Goal: Manage account settings

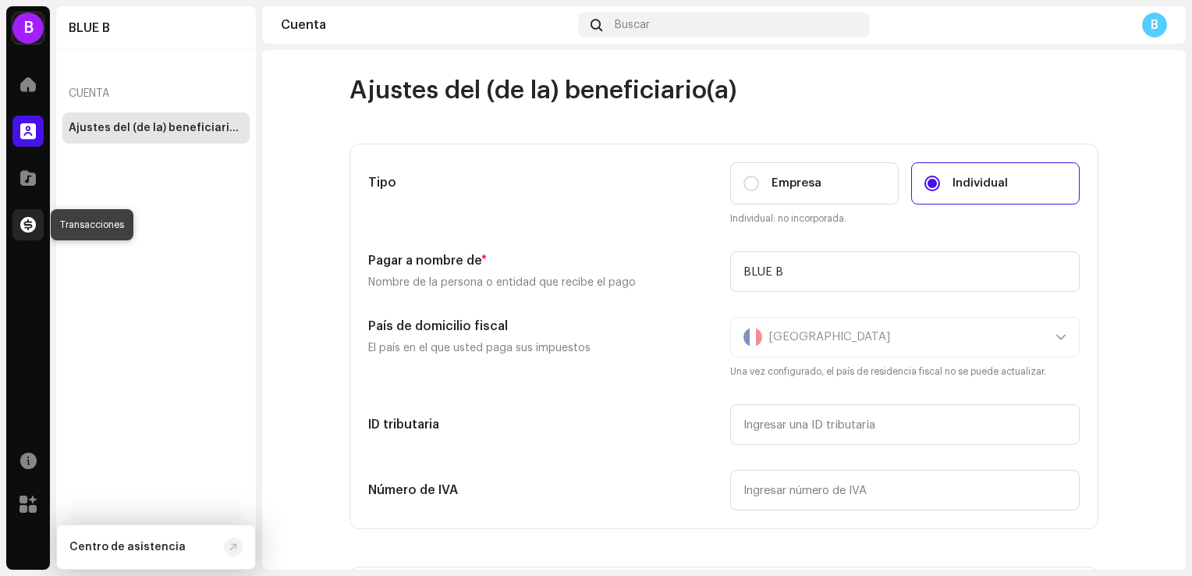
click at [27, 229] on span at bounding box center [28, 224] width 16 height 12
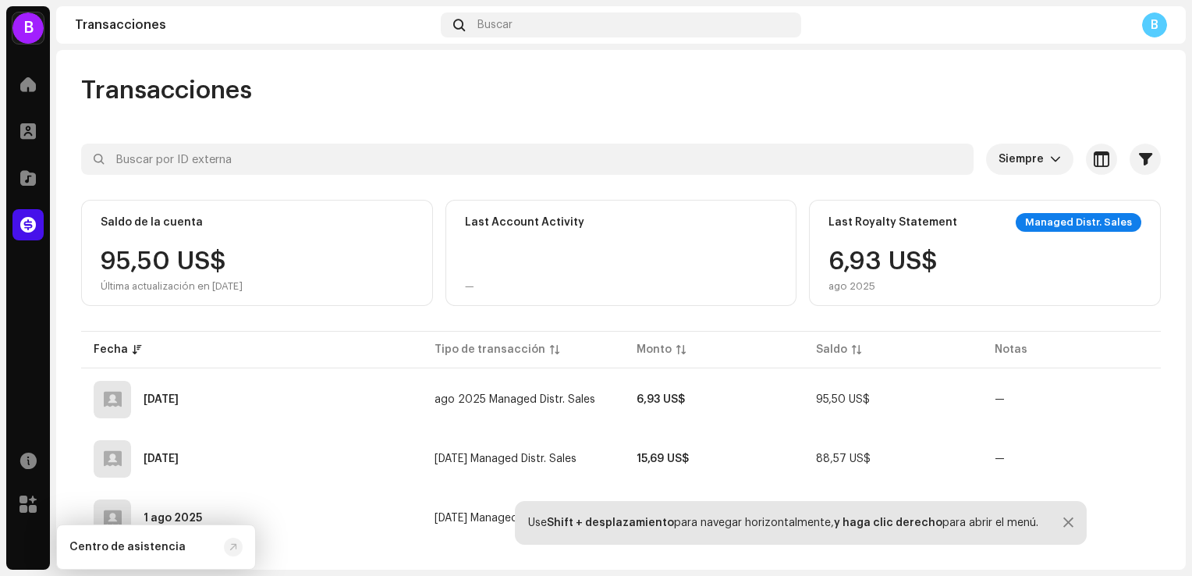
scroll to position [76, 0]
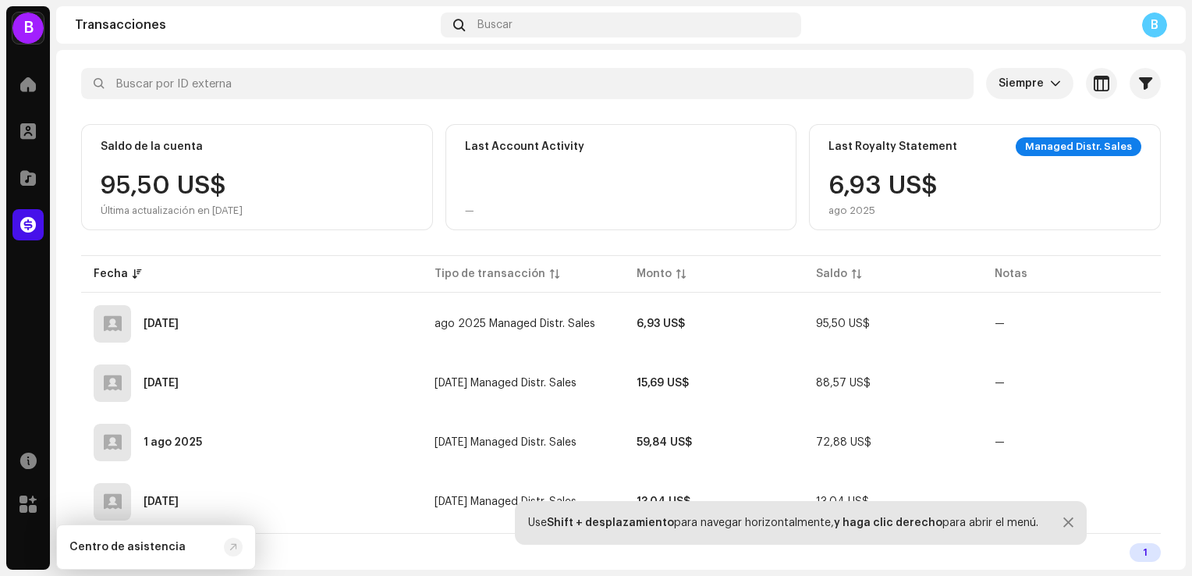
click at [206, 186] on div "95,50 US$ Última actualización en 10 oct 2025" at bounding box center [172, 195] width 142 height 44
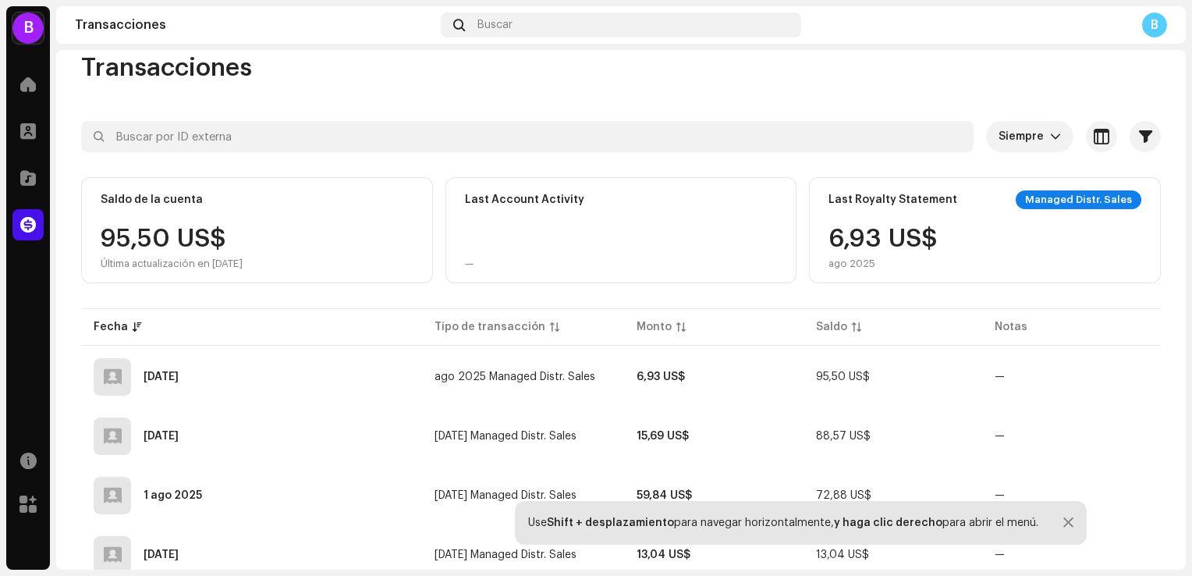
scroll to position [0, 0]
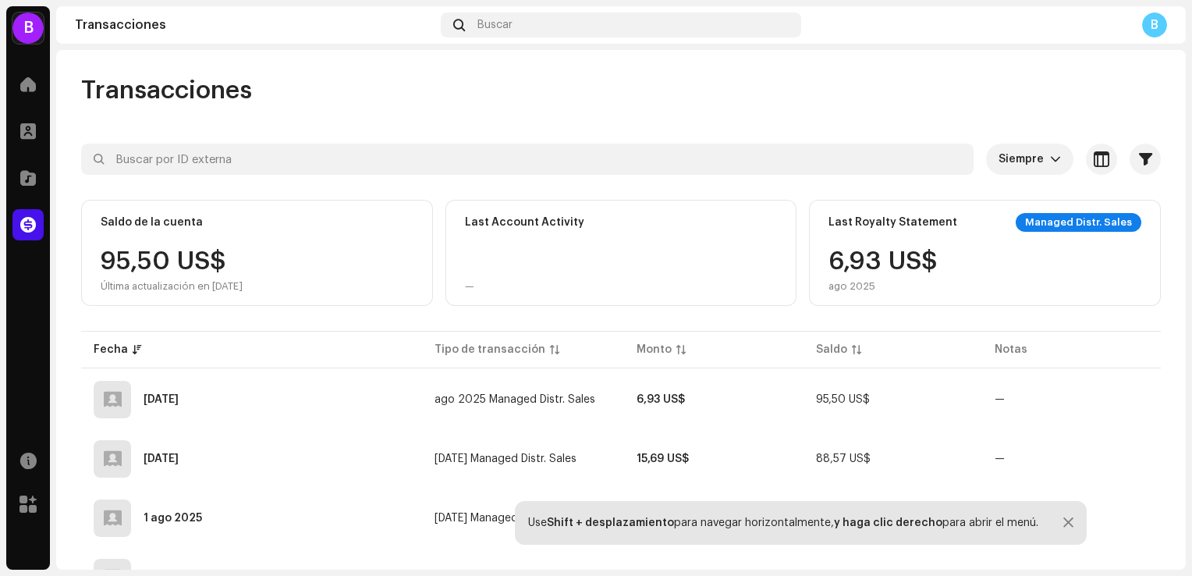
click at [1074, 222] on div "Managed Distr. Sales" at bounding box center [1079, 222] width 126 height 19
click at [1029, 158] on span "Siempre" at bounding box center [1024, 159] width 51 height 31
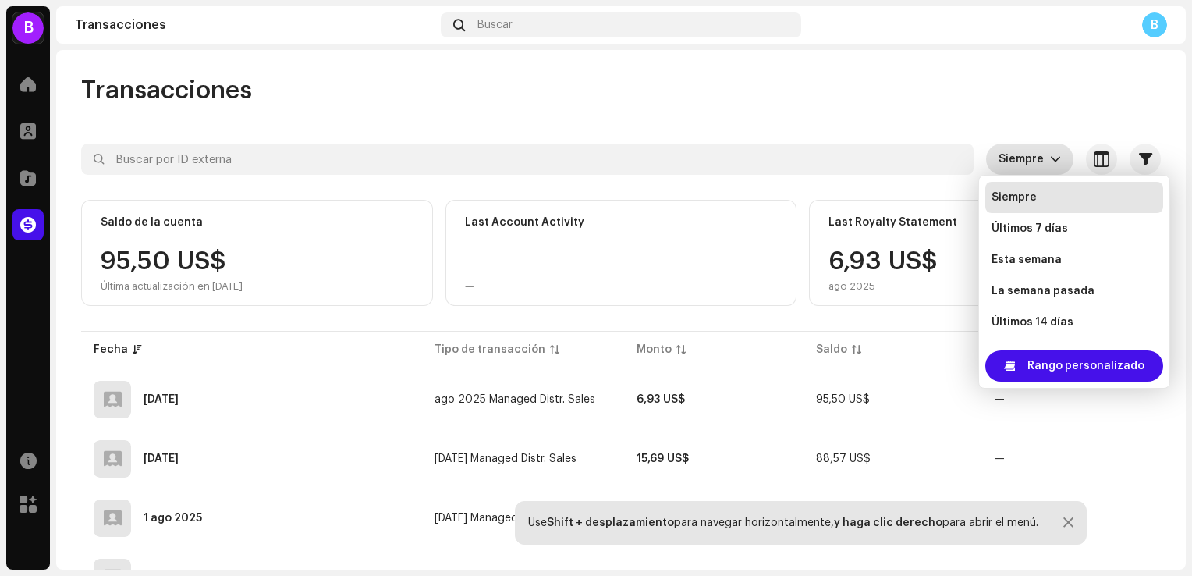
click at [1031, 95] on div "Transacciones" at bounding box center [621, 90] width 1080 height 31
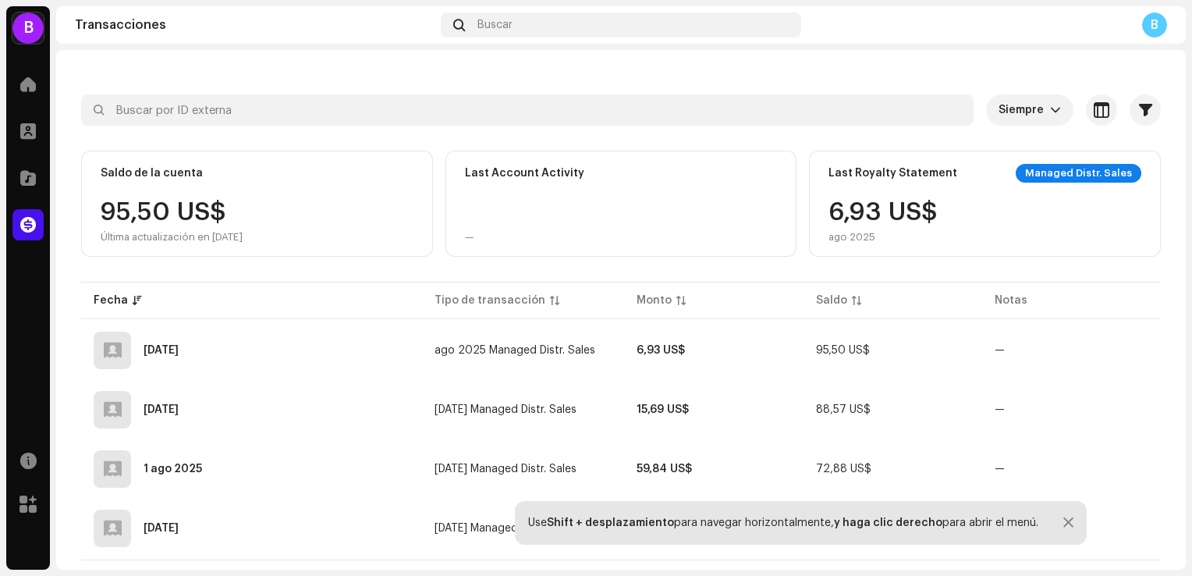
scroll to position [76, 0]
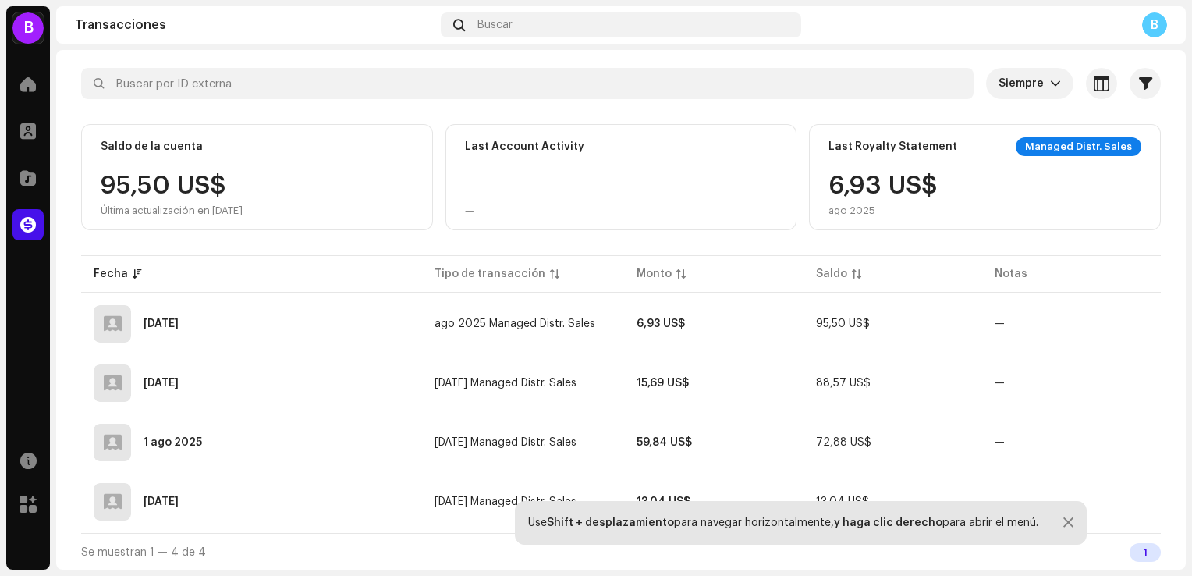
click at [1063, 521] on div at bounding box center [1068, 523] width 10 height 12
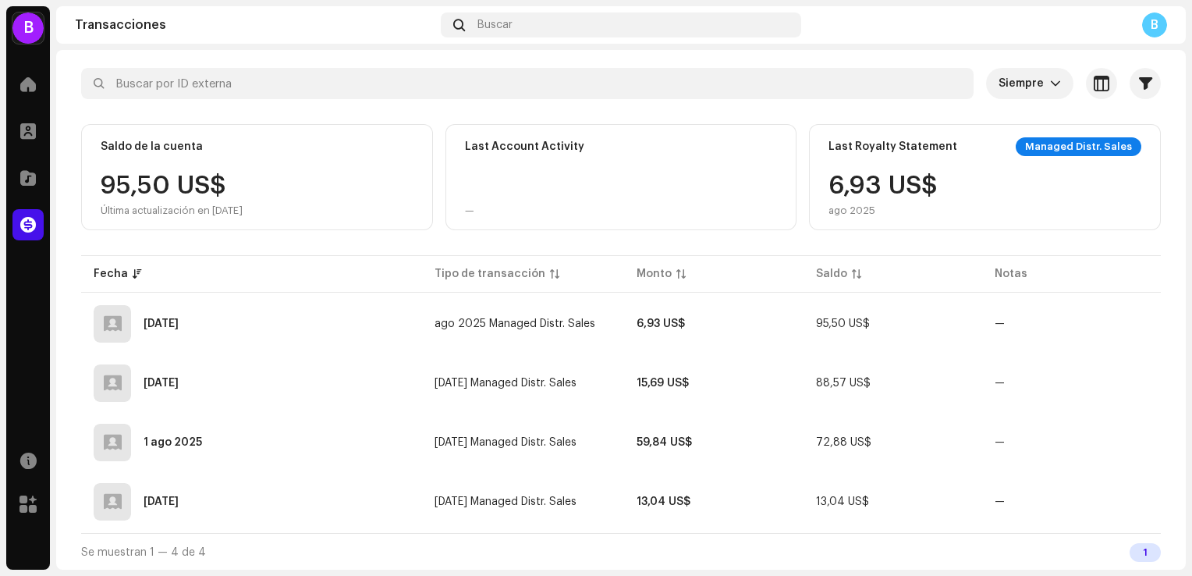
click at [1147, 28] on div "B" at bounding box center [1154, 24] width 25 height 25
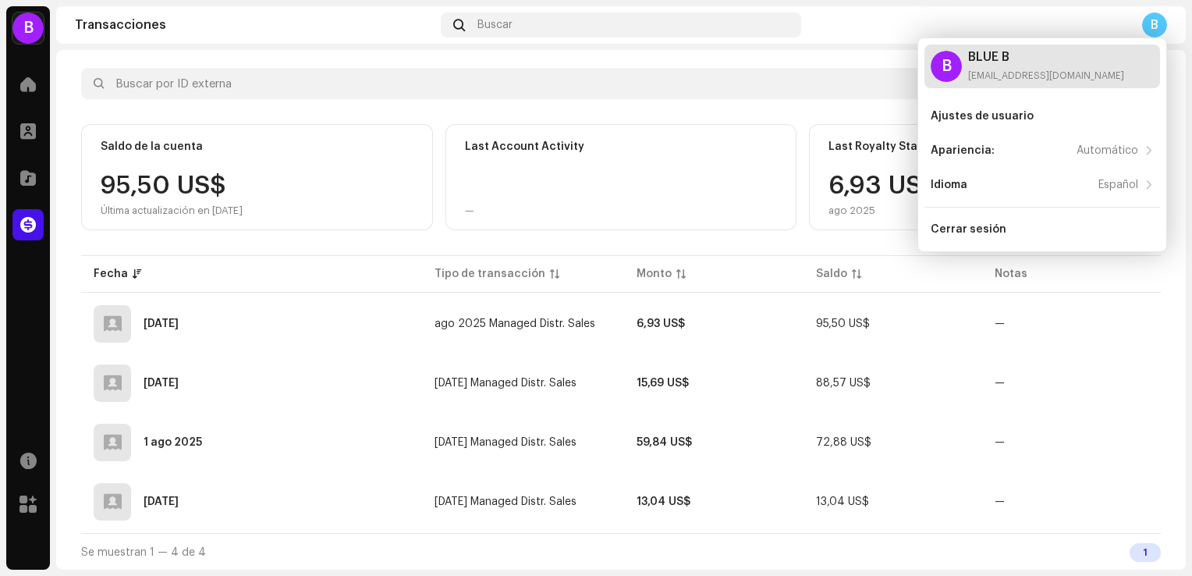
click at [948, 59] on div "B" at bounding box center [946, 66] width 31 height 31
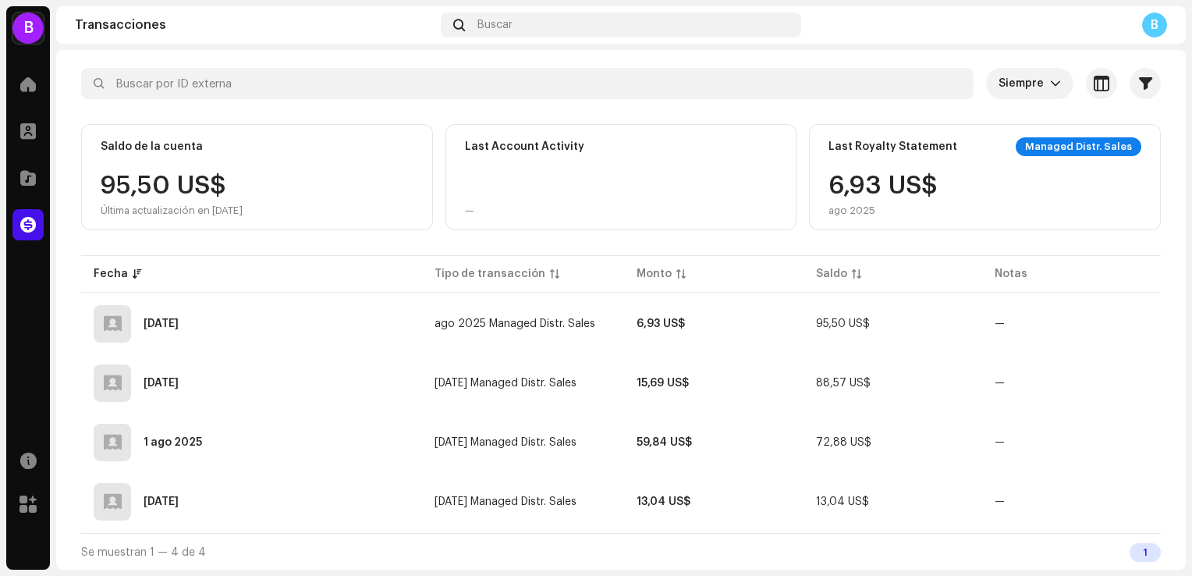
click at [1160, 27] on div "B" at bounding box center [1154, 24] width 25 height 25
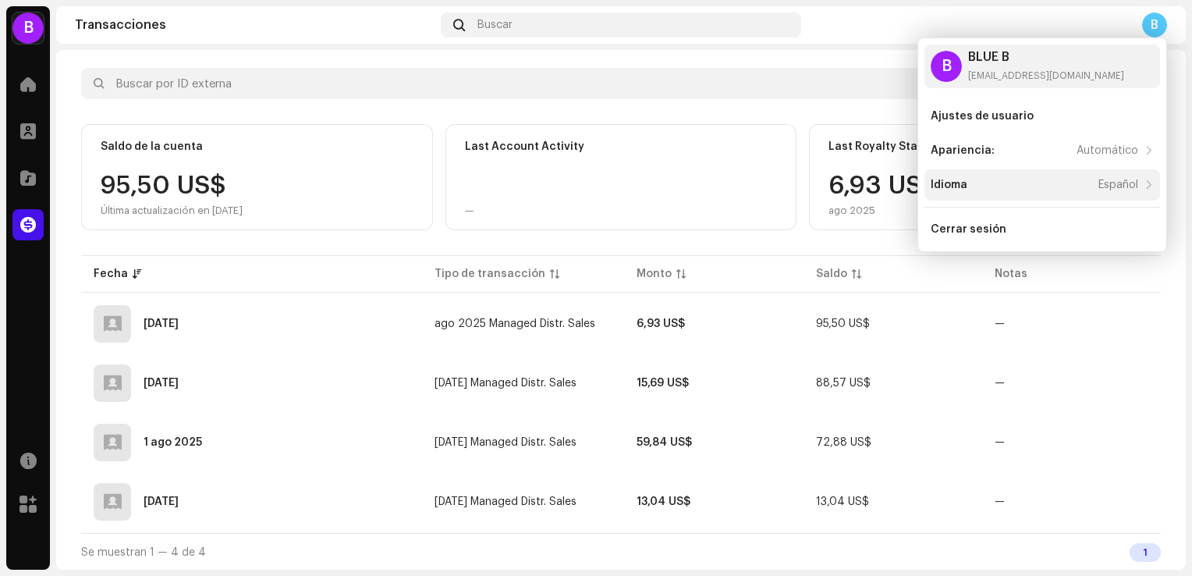
click at [1036, 186] on div "Idioma Español" at bounding box center [1035, 185] width 208 height 12
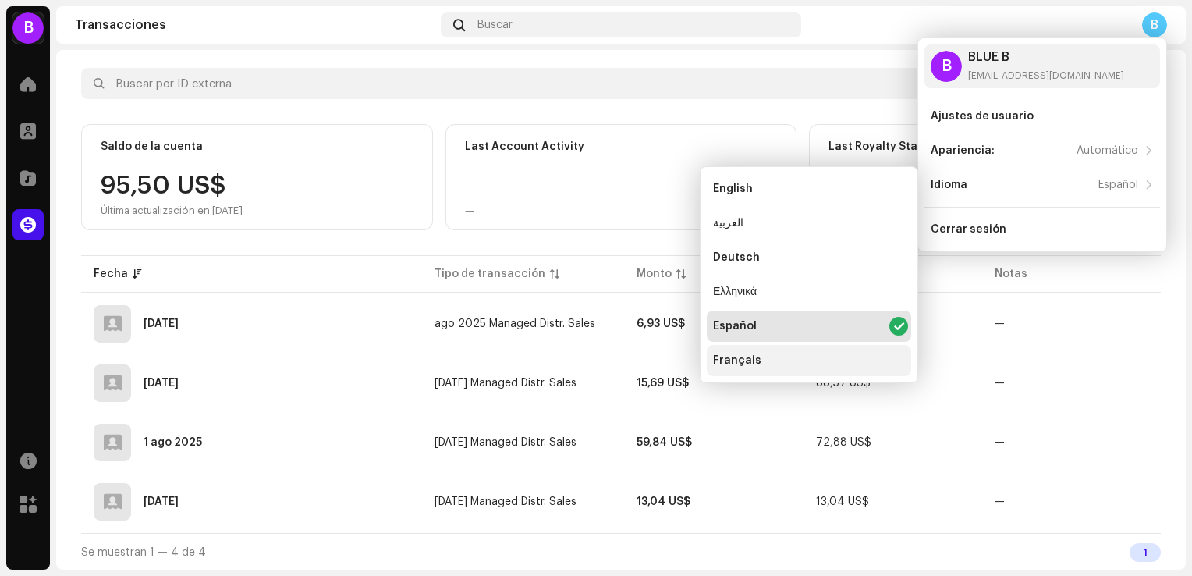
click at [746, 360] on div "Français" at bounding box center [737, 360] width 48 height 12
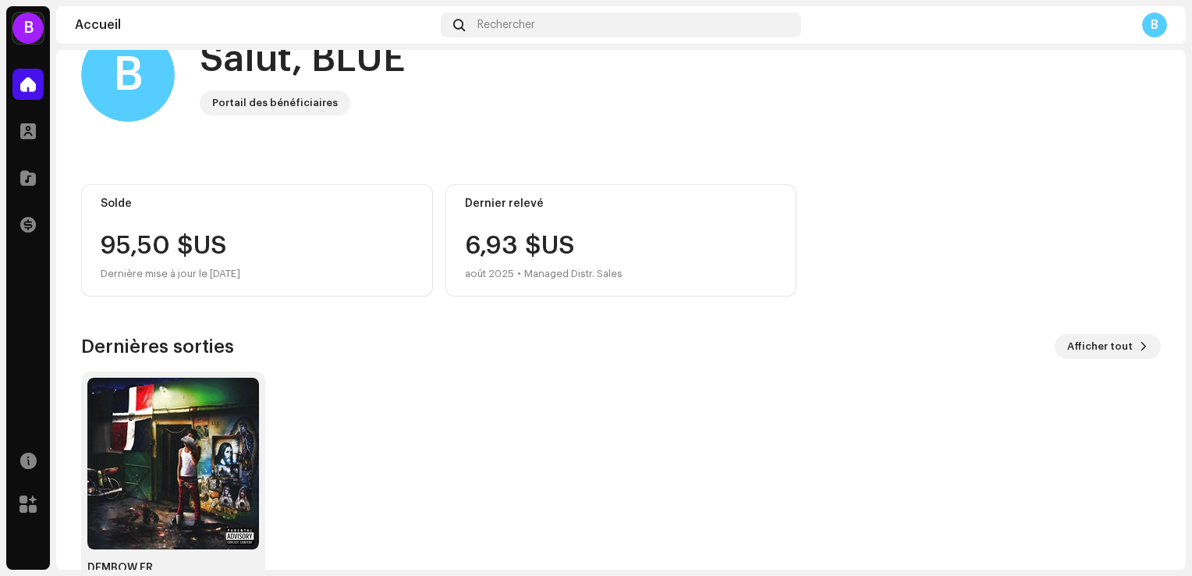
scroll to position [98, 0]
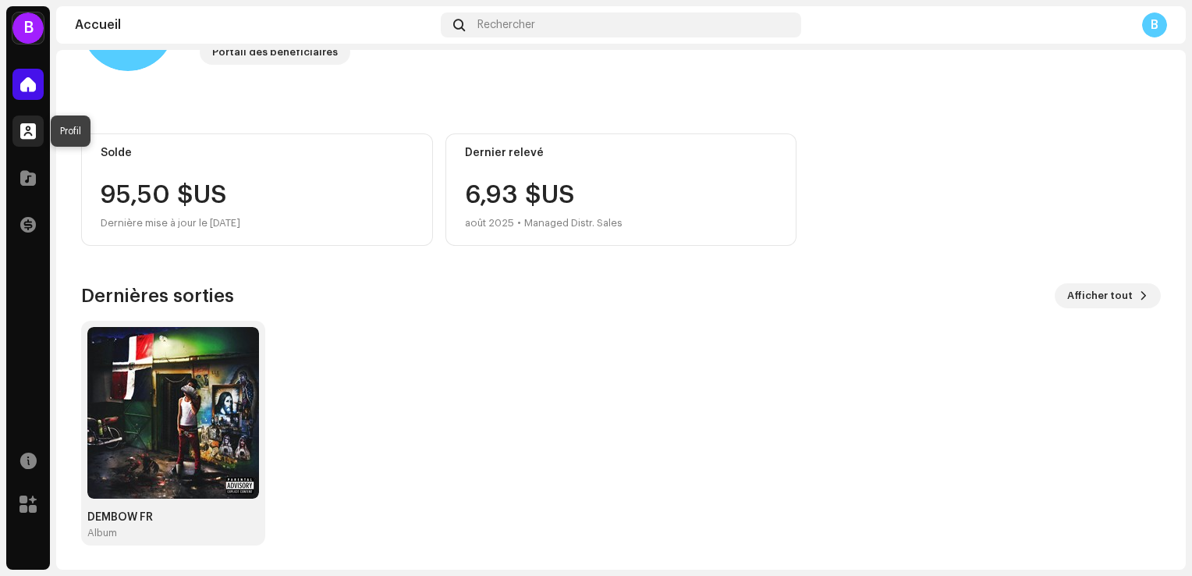
click at [32, 140] on div at bounding box center [27, 130] width 31 height 31
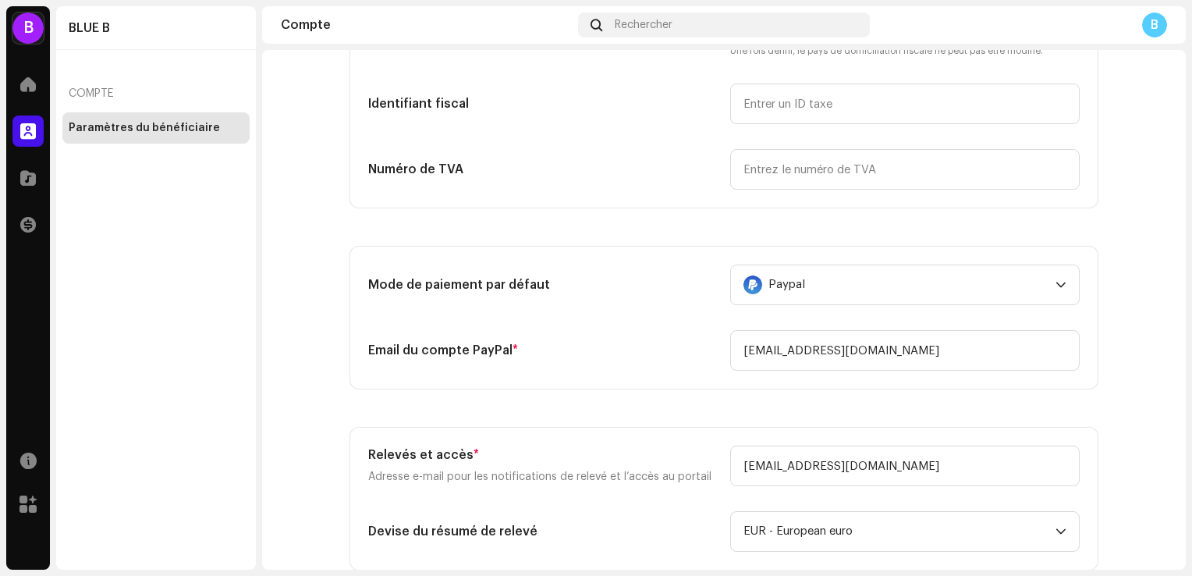
scroll to position [312, 0]
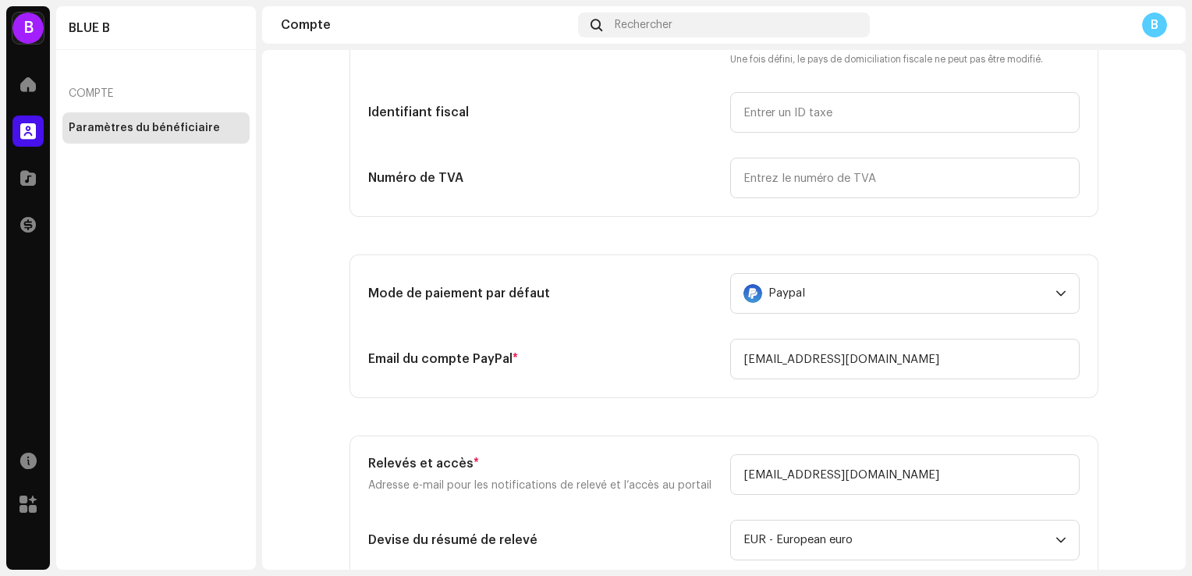
click at [527, 282] on div "Mode de paiement par défaut" at bounding box center [543, 293] width 350 height 41
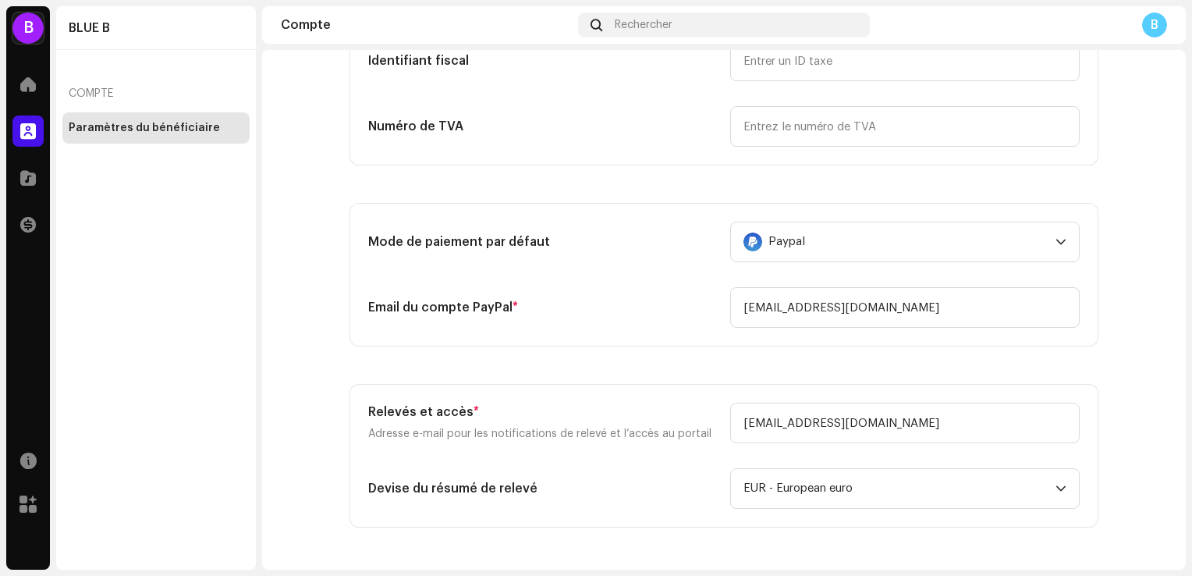
scroll to position [390, 0]
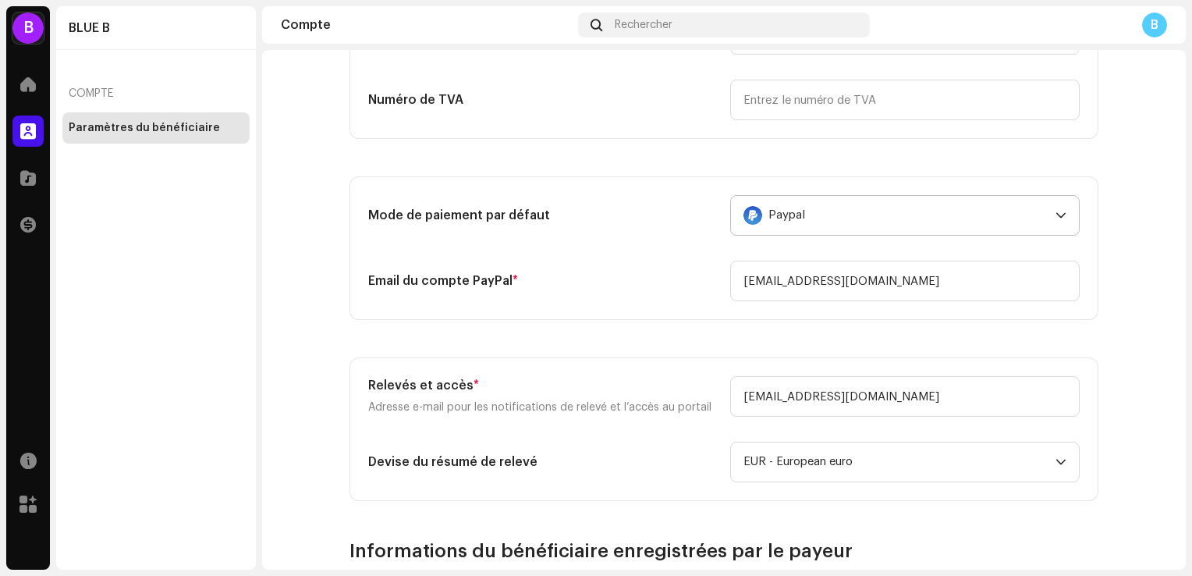
click at [785, 214] on span "Paypal" at bounding box center [787, 215] width 37 height 39
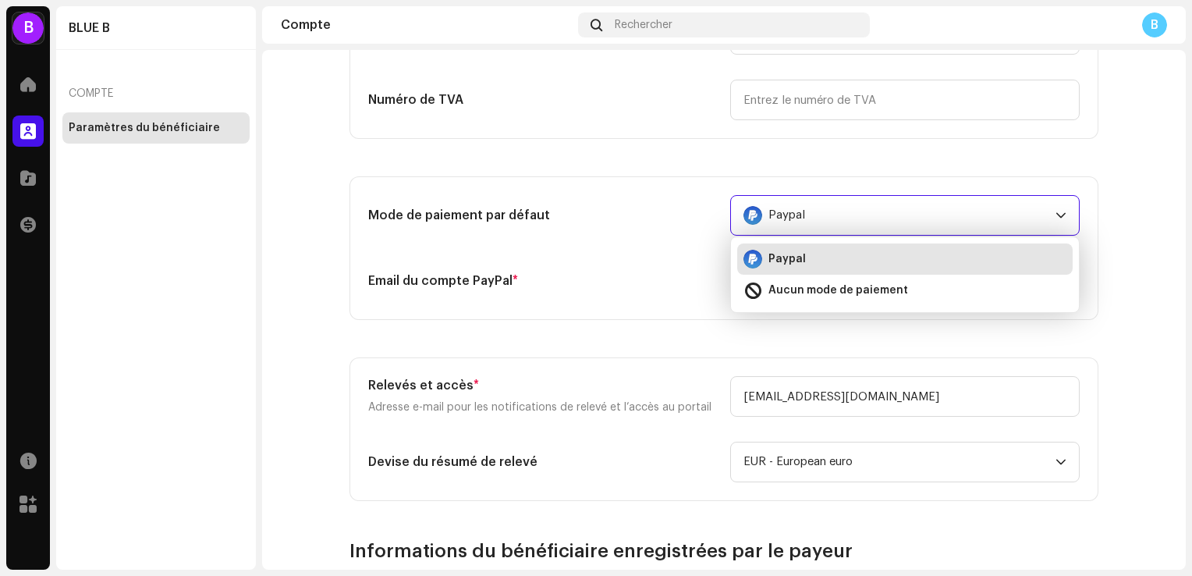
click at [646, 213] on h5 "Mode de paiement par défaut" at bounding box center [543, 215] width 350 height 19
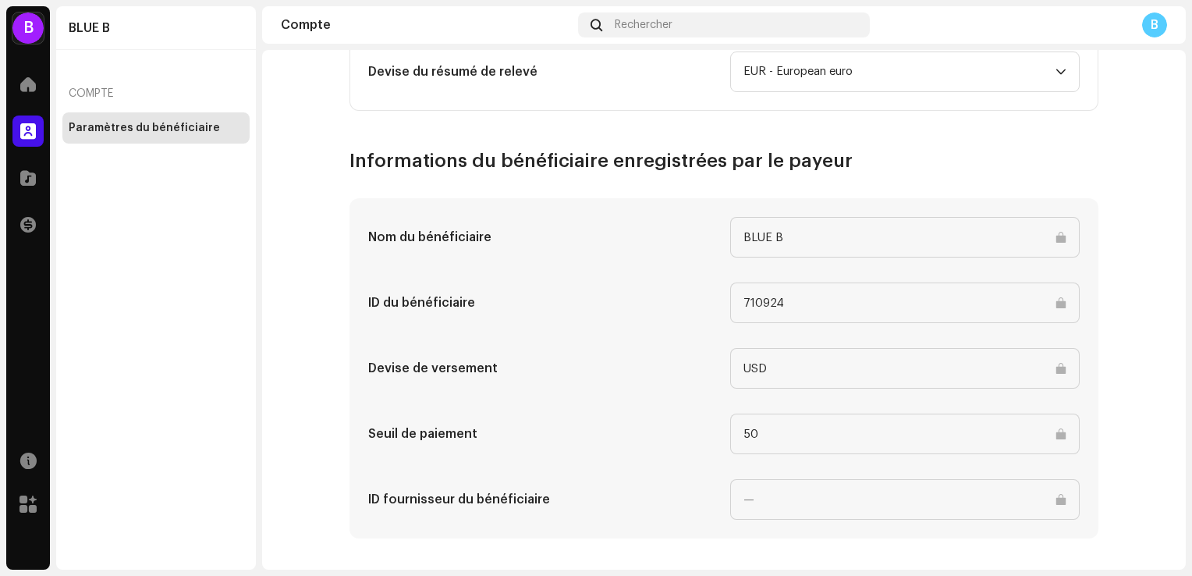
scroll to position [784, 0]
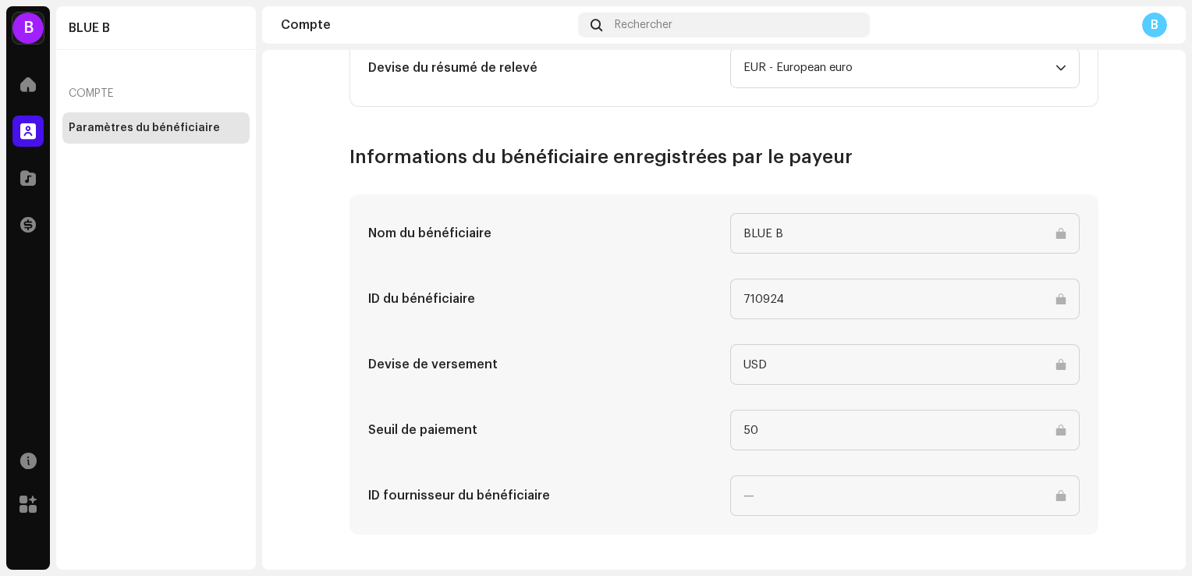
click at [780, 434] on input "50" at bounding box center [905, 430] width 350 height 41
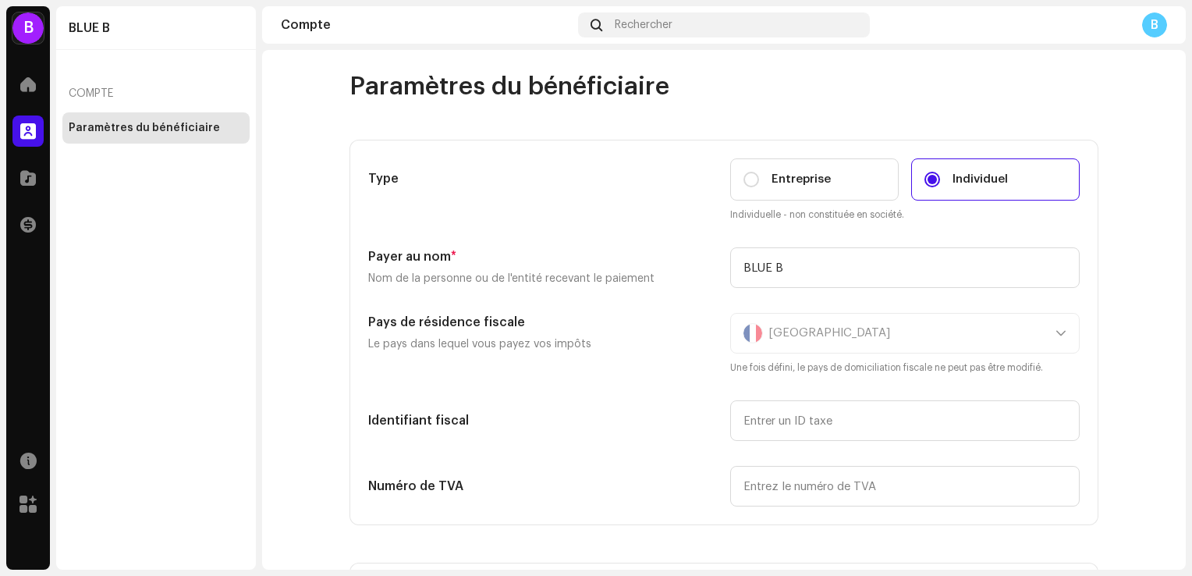
scroll to position [0, 0]
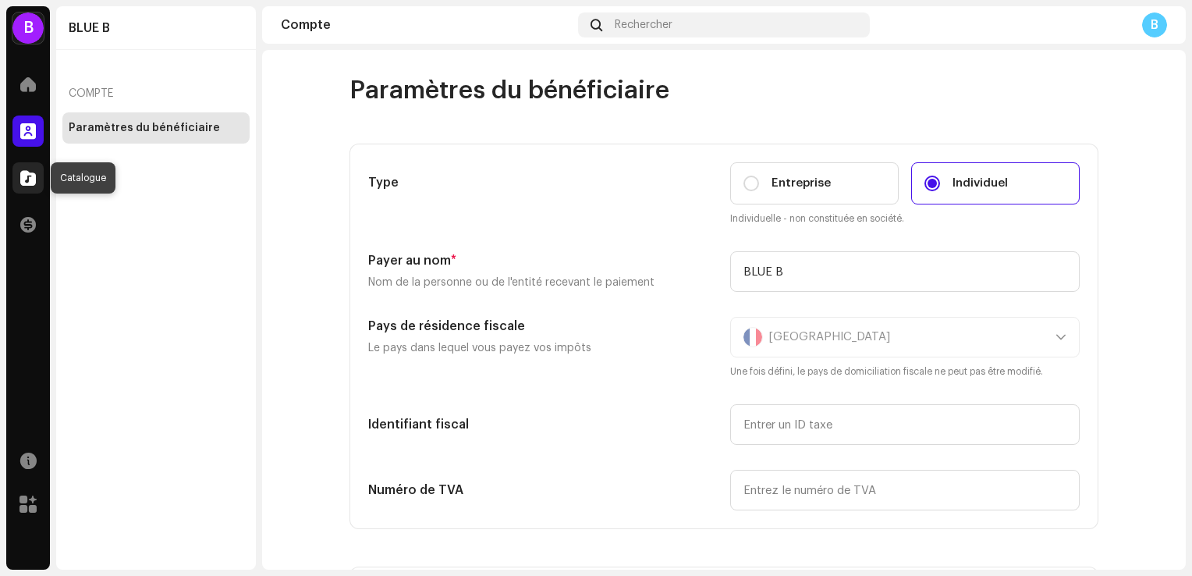
click at [28, 186] on div at bounding box center [27, 177] width 31 height 31
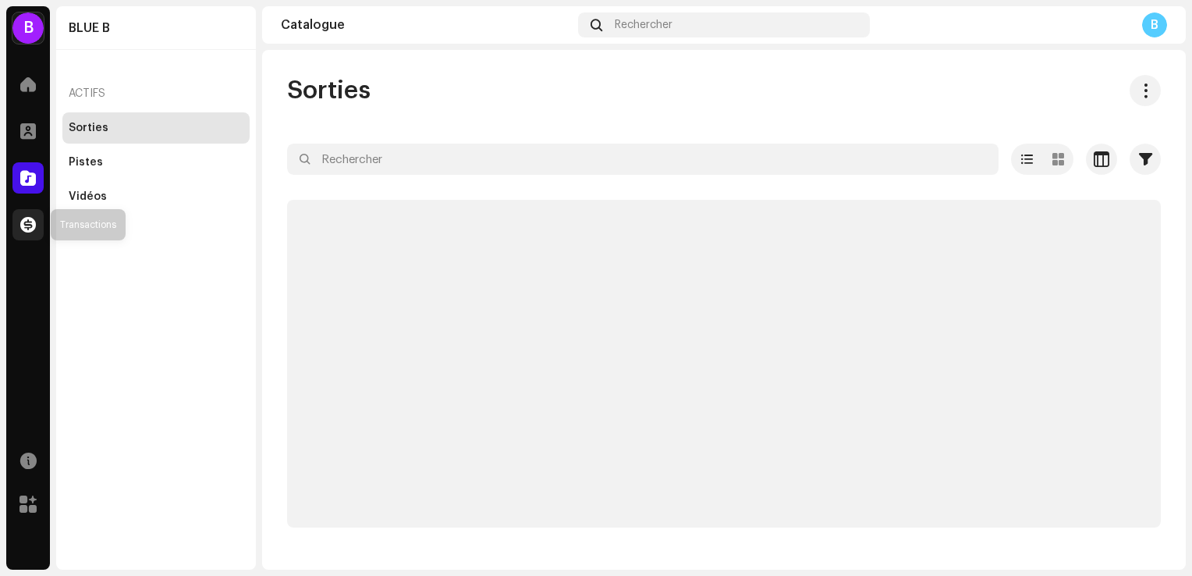
click at [32, 227] on span at bounding box center [28, 224] width 16 height 12
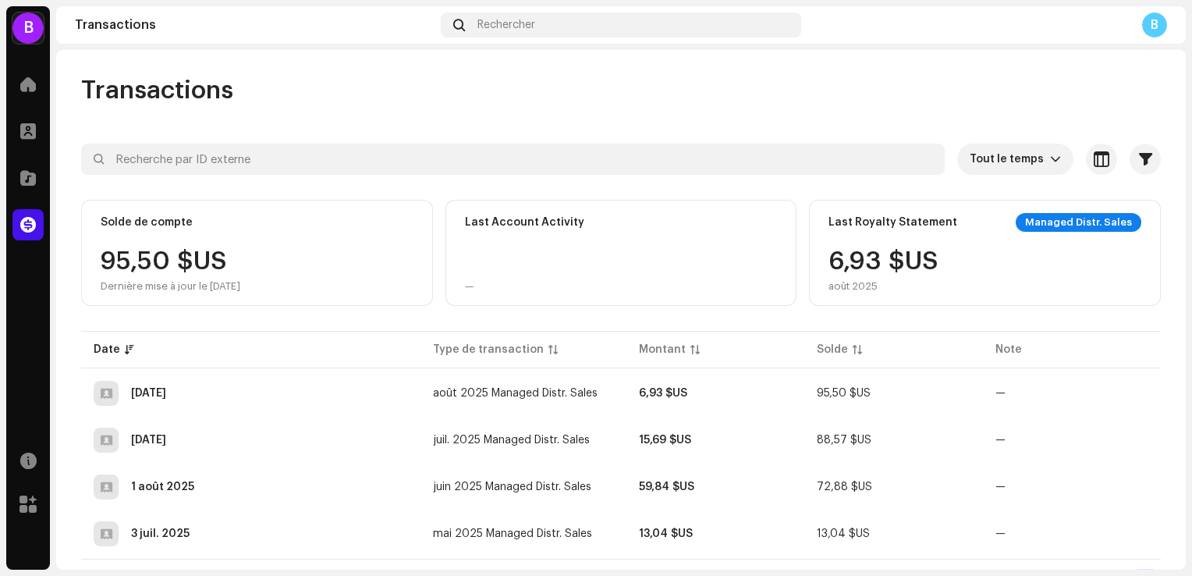
scroll to position [26, 0]
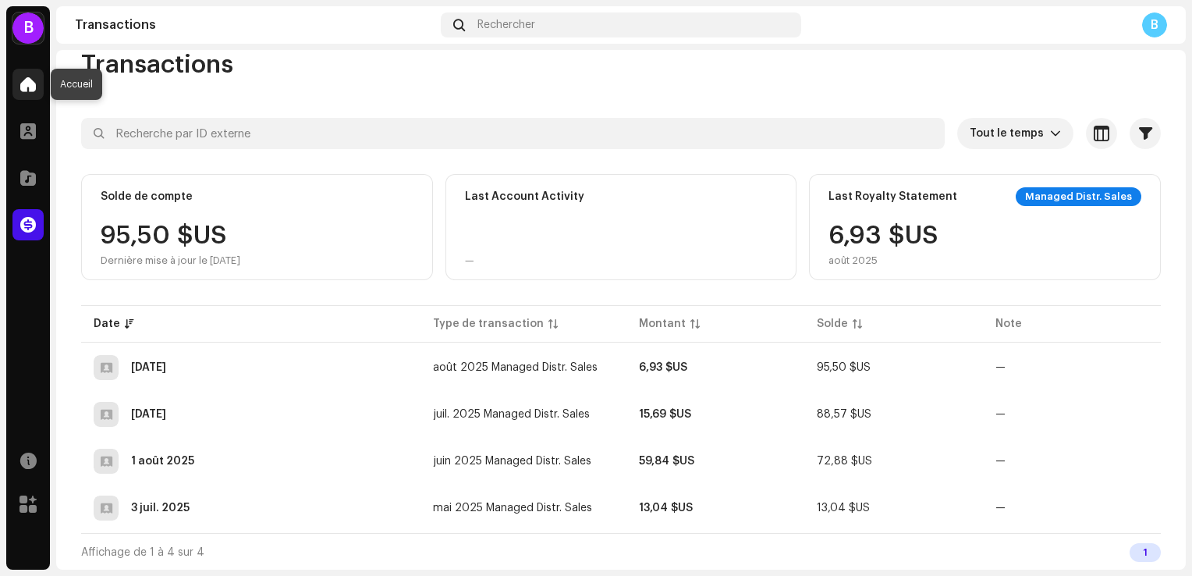
click at [25, 87] on span at bounding box center [28, 84] width 16 height 12
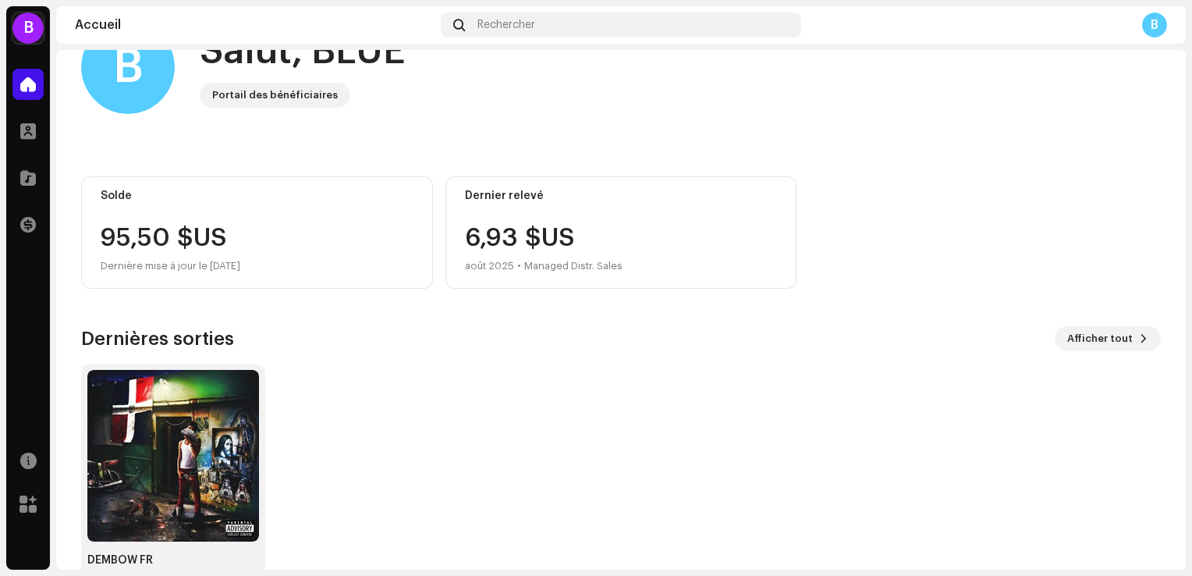
scroll to position [98, 0]
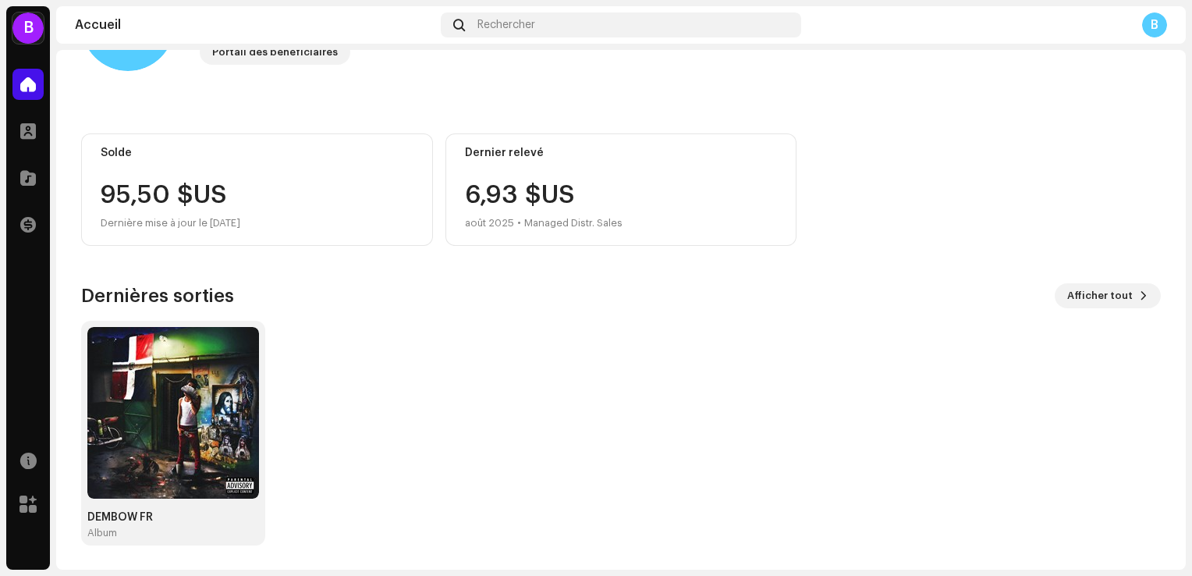
click at [26, 27] on div "B" at bounding box center [27, 27] width 31 height 31
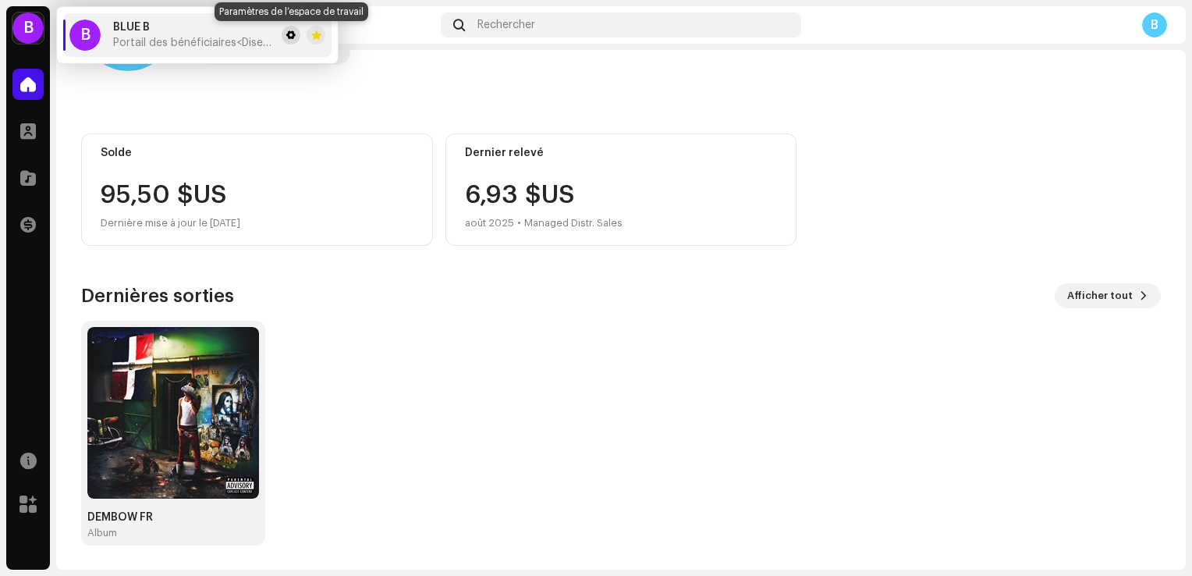
click at [287, 32] on span at bounding box center [290, 35] width 9 height 12
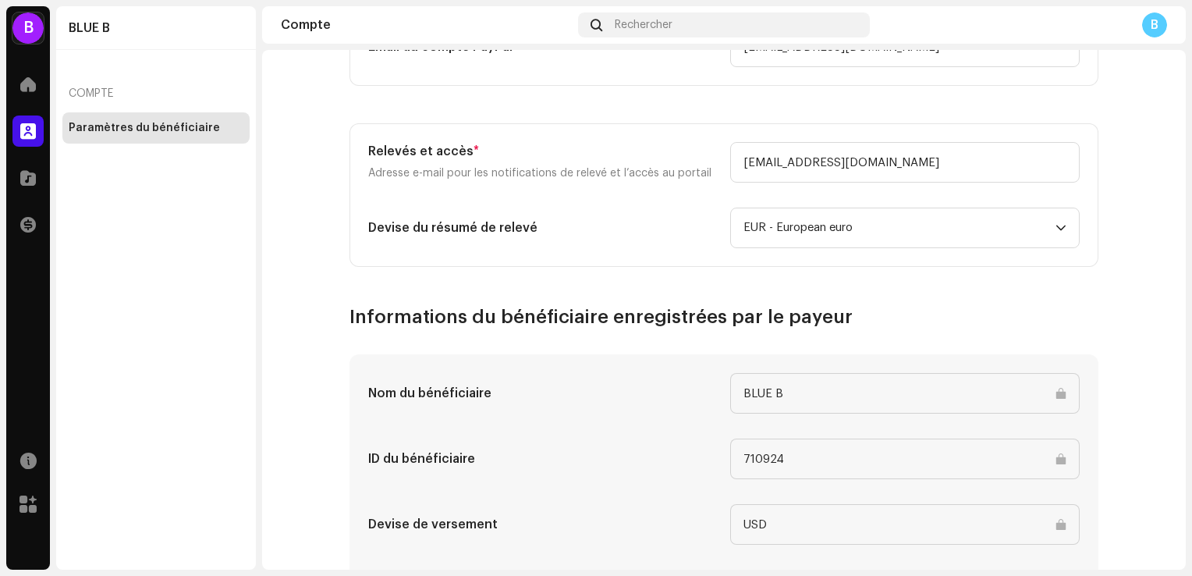
scroll to position [784, 0]
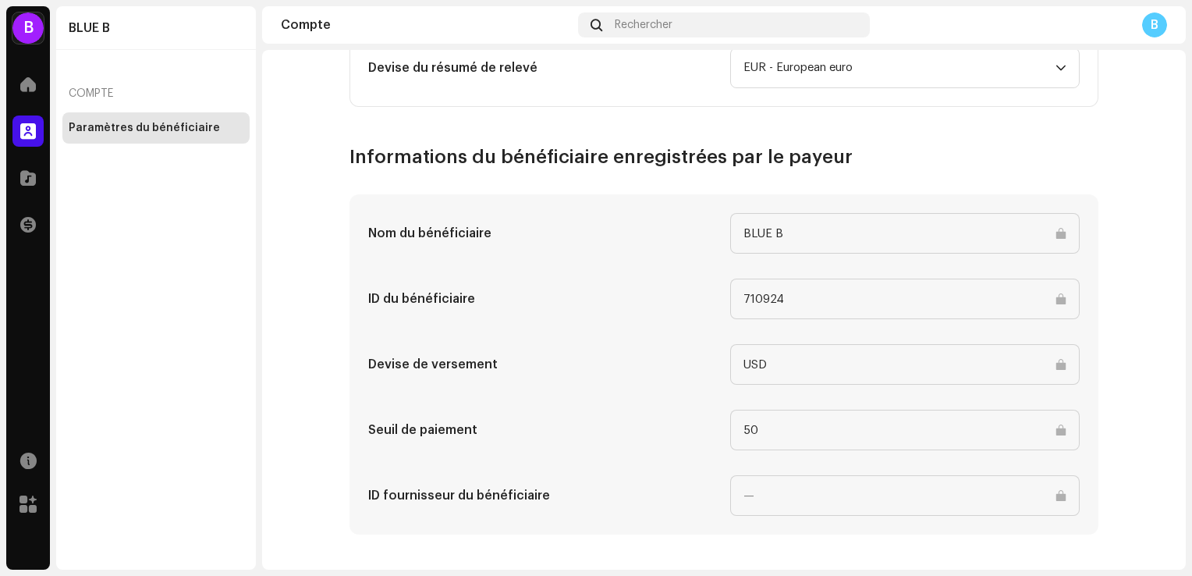
click at [791, 354] on input "USD" at bounding box center [905, 364] width 350 height 41
click at [805, 428] on input "50" at bounding box center [905, 430] width 350 height 41
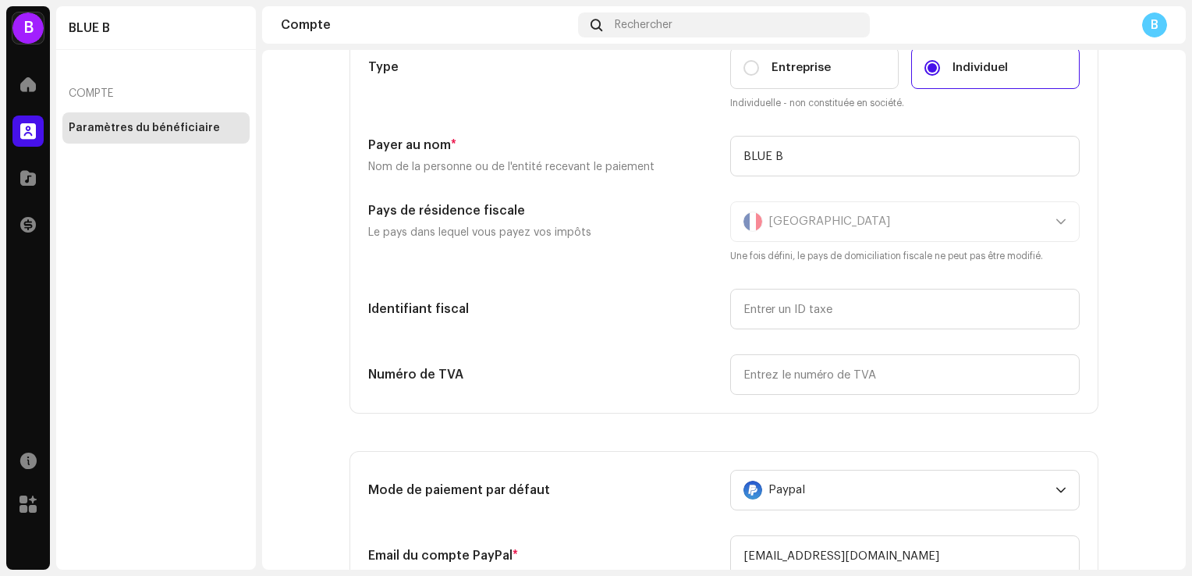
scroll to position [0, 0]
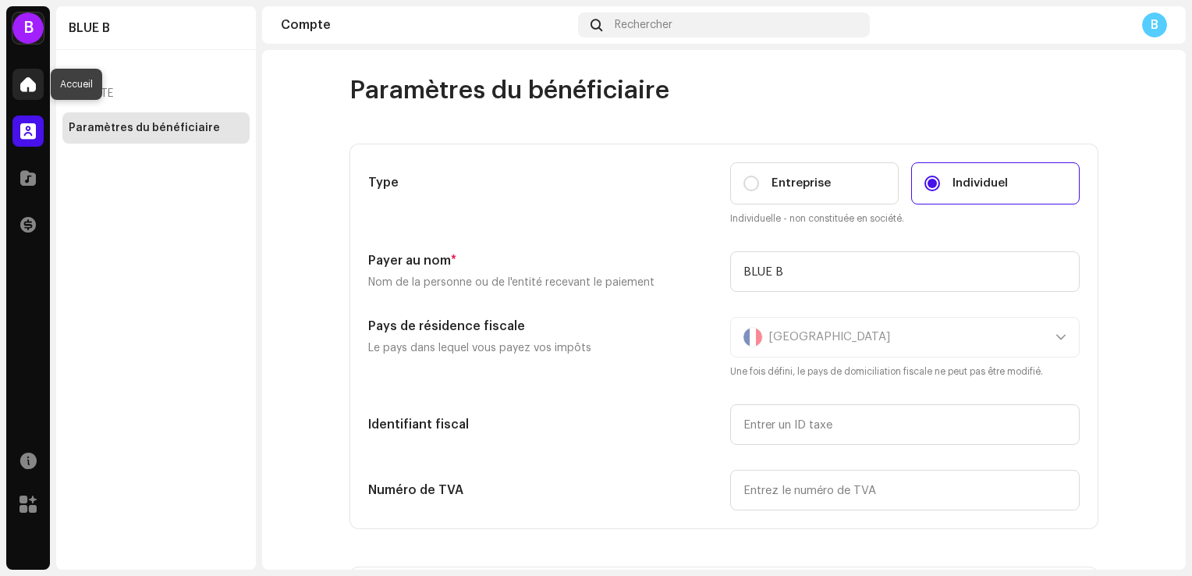
click at [26, 80] on span at bounding box center [28, 84] width 16 height 12
